Goal: Task Accomplishment & Management: Manage account settings

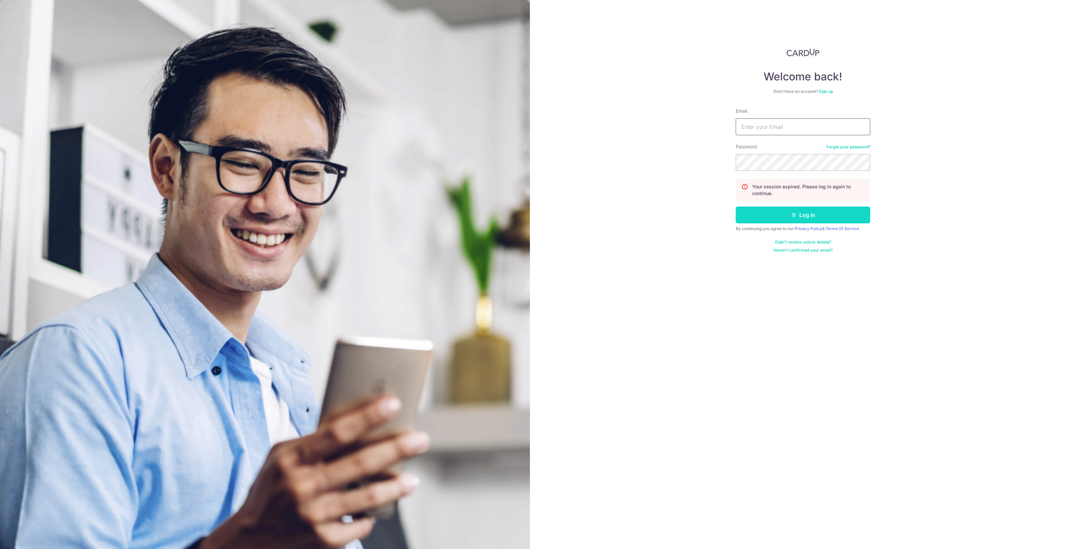
type input "[EMAIL_ADDRESS][DOMAIN_NAME]"
click at [777, 214] on button "Log in" at bounding box center [803, 214] width 134 height 17
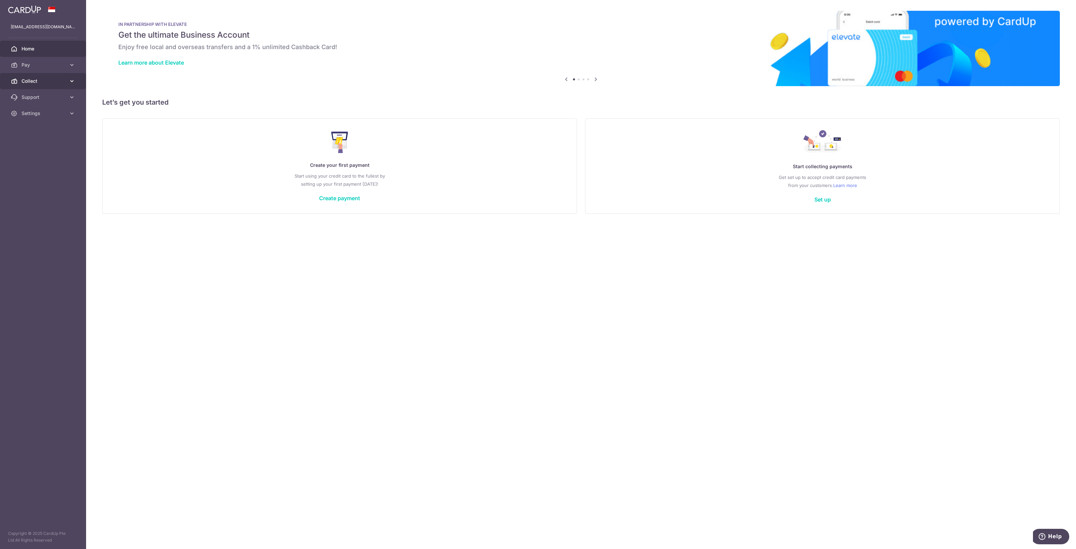
click at [34, 77] on link "Collect" at bounding box center [43, 81] width 86 height 16
click at [30, 97] on span "Dashboard" at bounding box center [44, 97] width 44 height 7
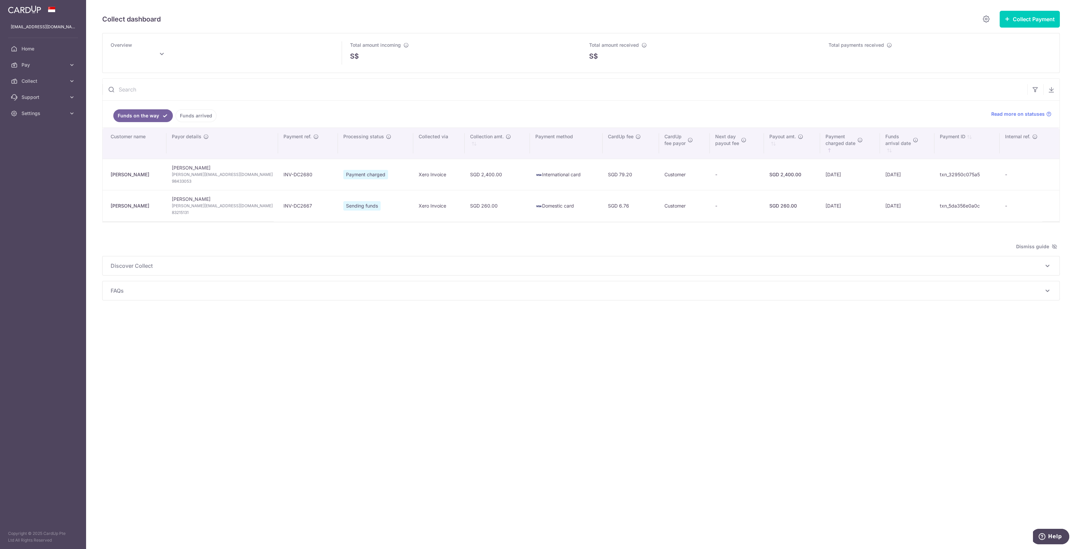
type input "[DATE]"
